Goal: Task Accomplishment & Management: Manage account settings

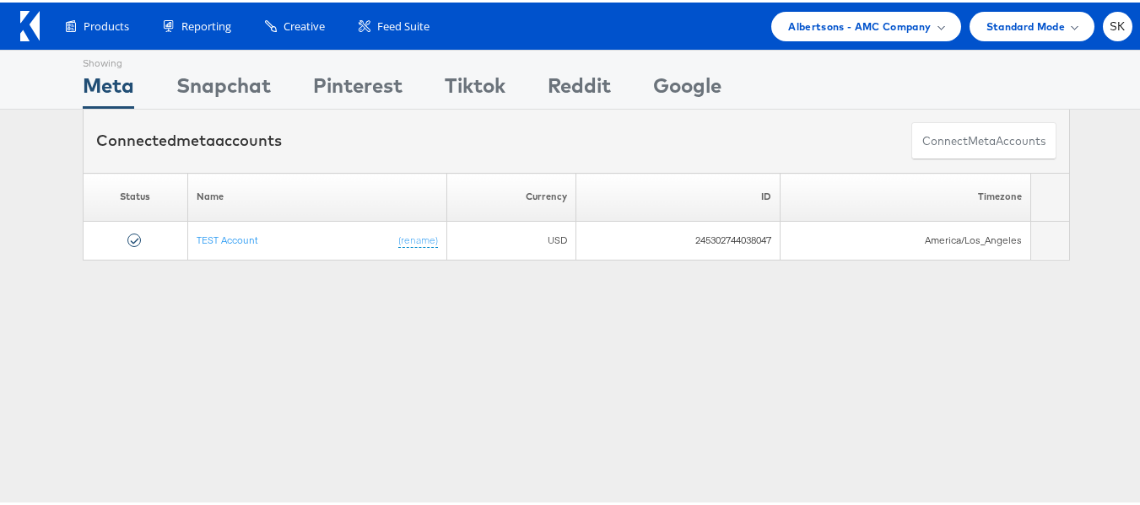
click at [28, 25] on icon at bounding box center [29, 23] width 19 height 30
click at [1112, 22] on span "SK" at bounding box center [1117, 24] width 16 height 11
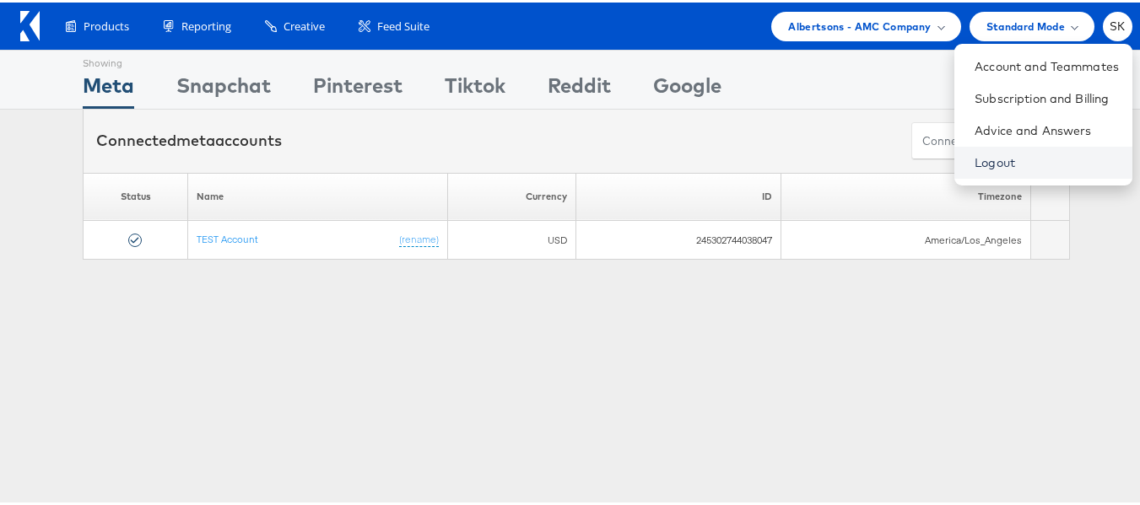
click at [974, 161] on link "Logout" at bounding box center [1046, 160] width 144 height 17
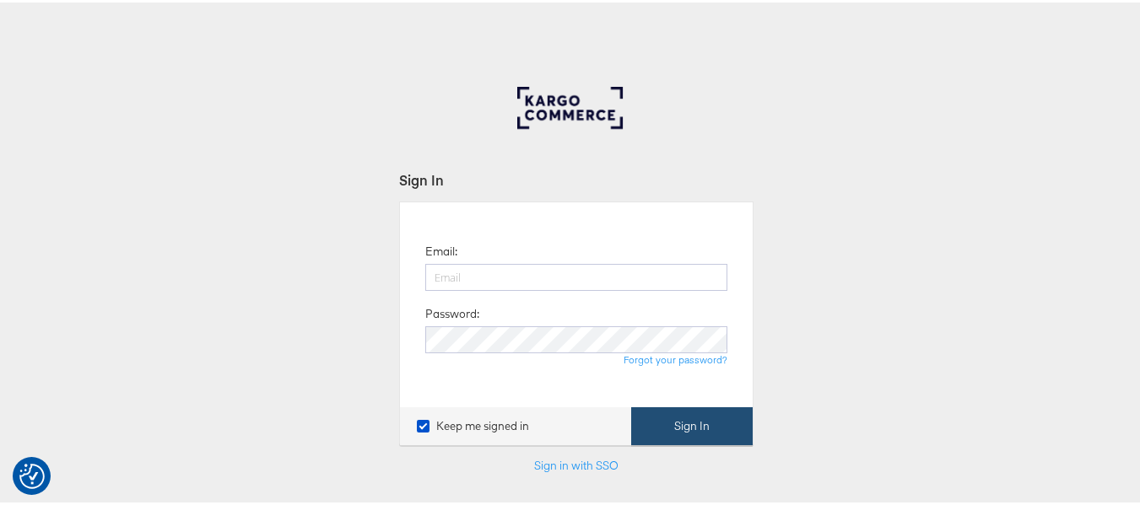
type input "[PERSON_NAME][EMAIL_ADDRESS][DOMAIN_NAME]"
click at [693, 434] on button "Sign In" at bounding box center [691, 424] width 121 height 38
